Goal: Task Accomplishment & Management: Complete application form

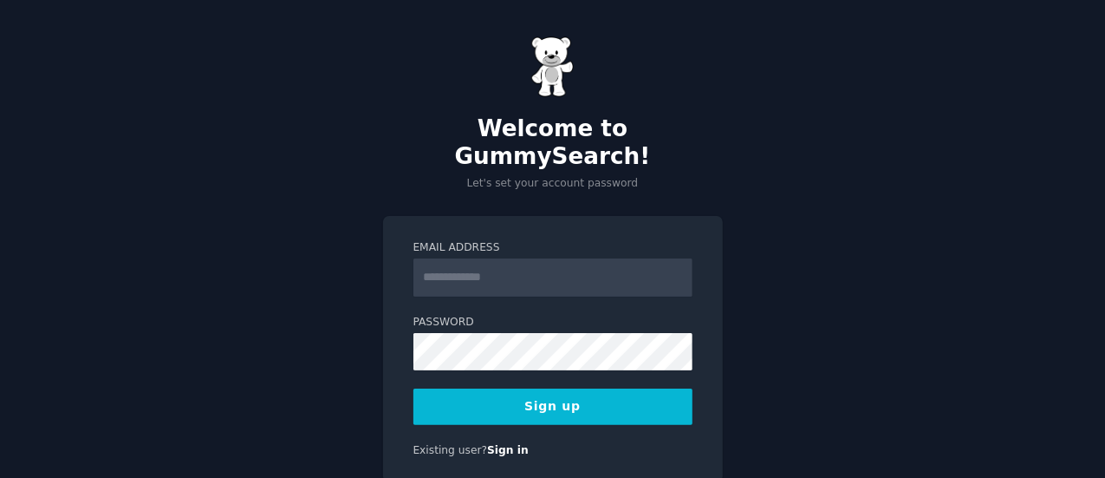
click at [471, 259] on input "Email Address" at bounding box center [552, 277] width 279 height 38
click at [472, 258] on input "Email Address" at bounding box center [552, 277] width 279 height 38
click at [413, 388] on button "Sign up" at bounding box center [552, 406] width 279 height 36
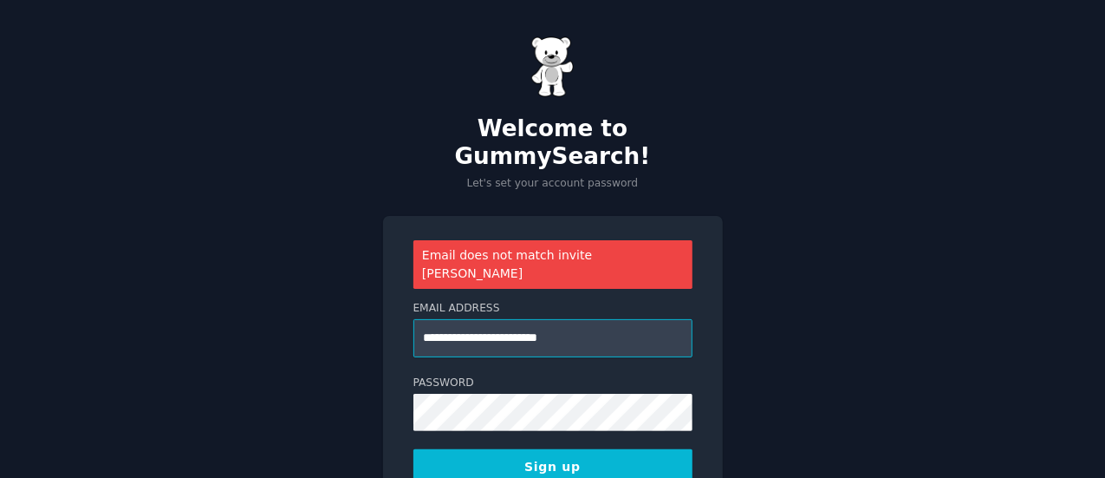
type input "**********"
click at [413, 449] on button "Sign up" at bounding box center [552, 467] width 279 height 36
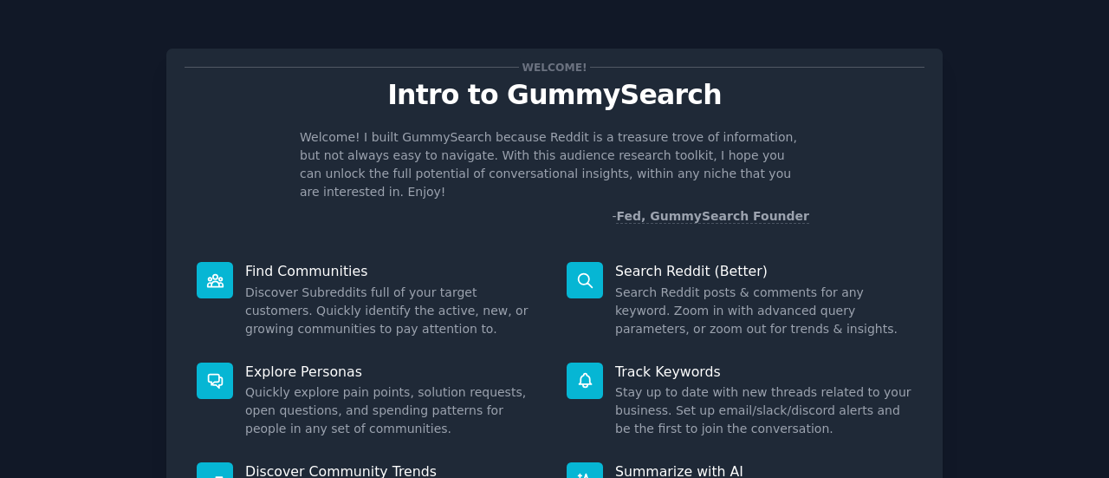
scroll to position [199, 0]
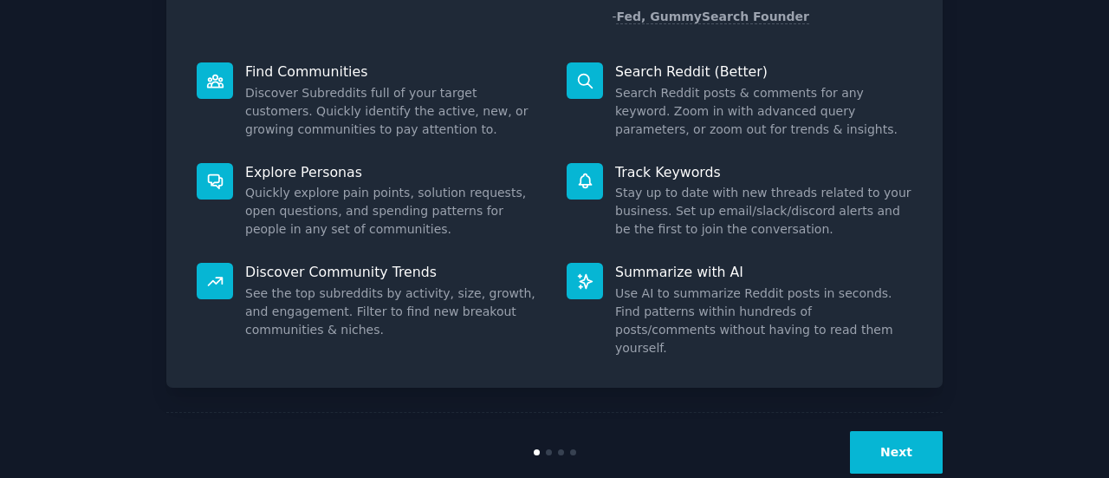
click at [896, 431] on button "Next" at bounding box center [896, 452] width 93 height 42
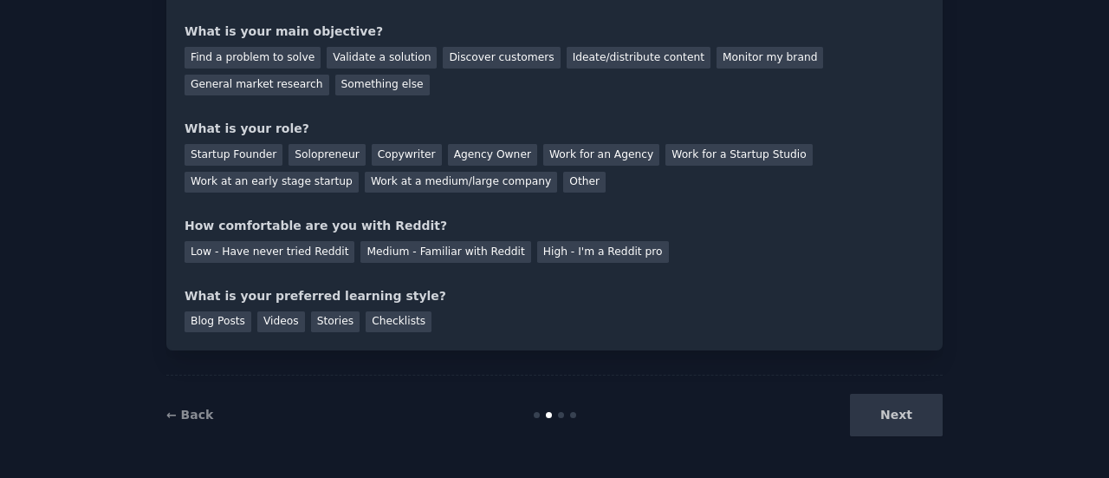
scroll to position [57, 0]
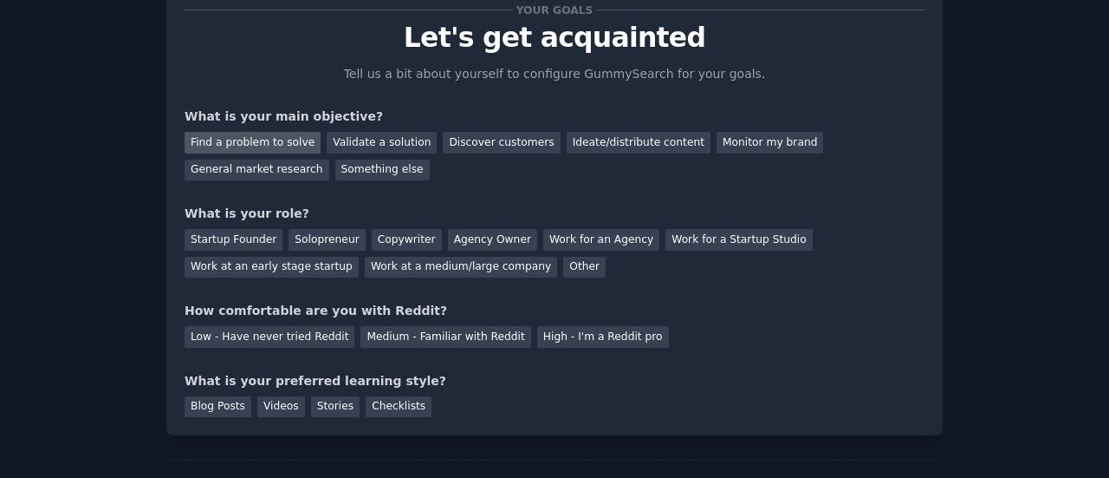
click at [292, 143] on div "Find a problem to solve" at bounding box center [253, 143] width 136 height 22
click at [478, 148] on div "Discover customers" at bounding box center [501, 143] width 117 height 22
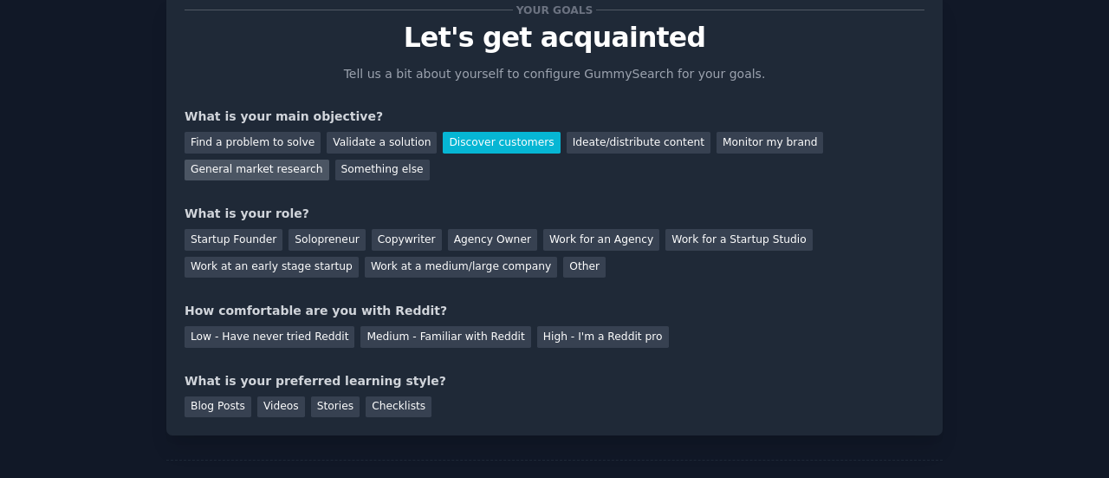
click at [329, 159] on div "General market research" at bounding box center [257, 170] width 145 height 22
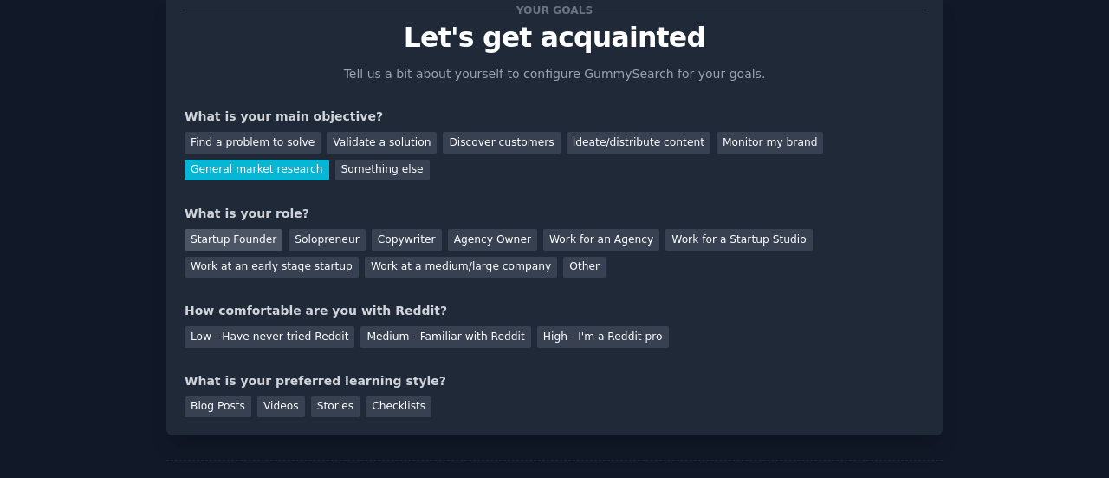
click at [224, 243] on div "Startup Founder" at bounding box center [234, 240] width 98 height 22
click at [361, 334] on div "Medium - Familiar with Reddit" at bounding box center [446, 337] width 170 height 22
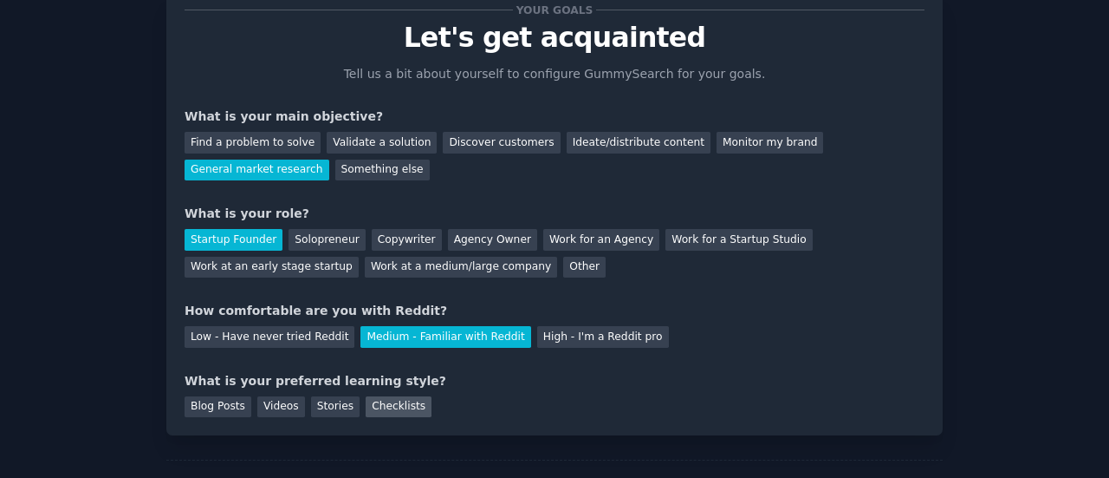
click at [385, 397] on div "Checklists" at bounding box center [399, 407] width 66 height 22
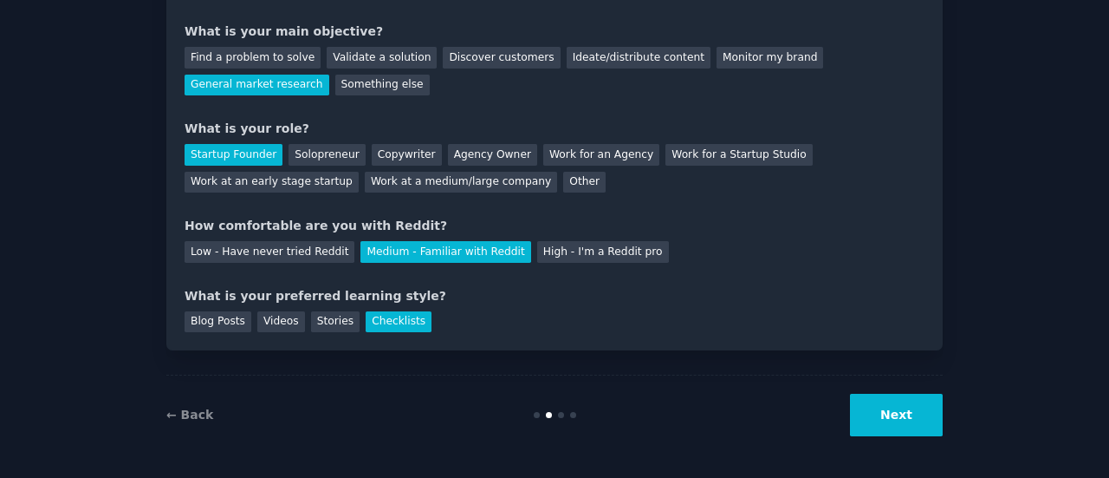
click at [872, 417] on button "Next" at bounding box center [896, 415] width 93 height 42
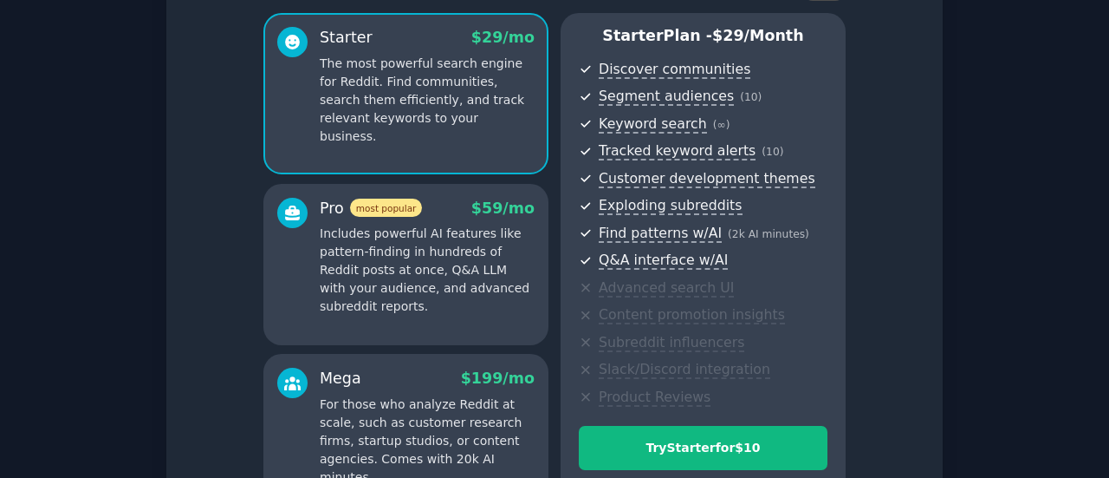
scroll to position [343, 0]
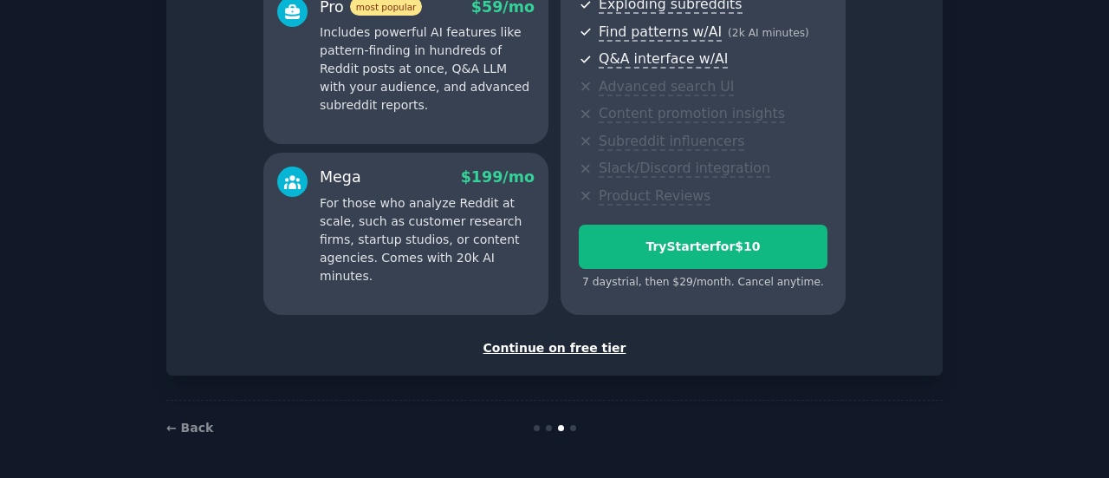
click at [581, 344] on div "Continue on free tier" at bounding box center [555, 348] width 740 height 18
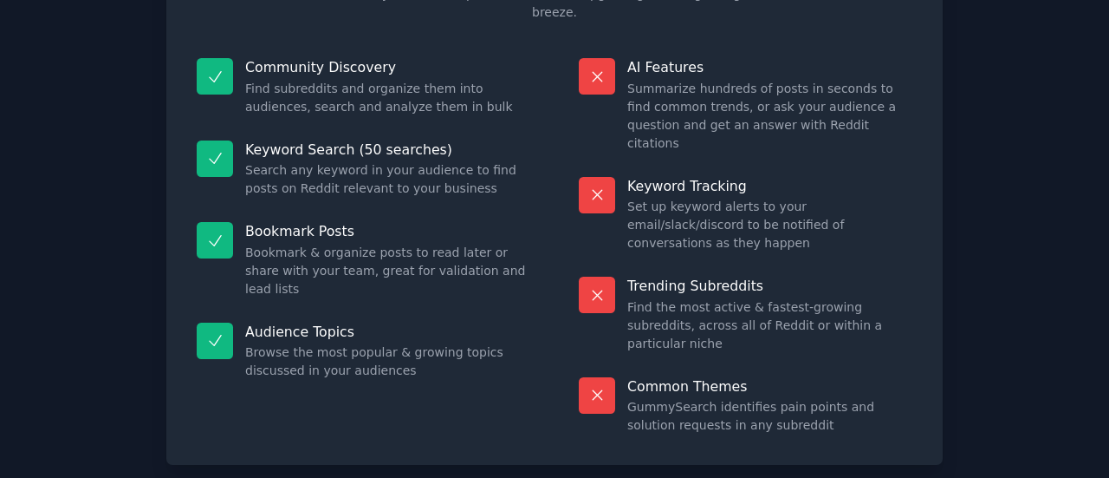
scroll to position [197, 0]
